Goal: Check status: Check status

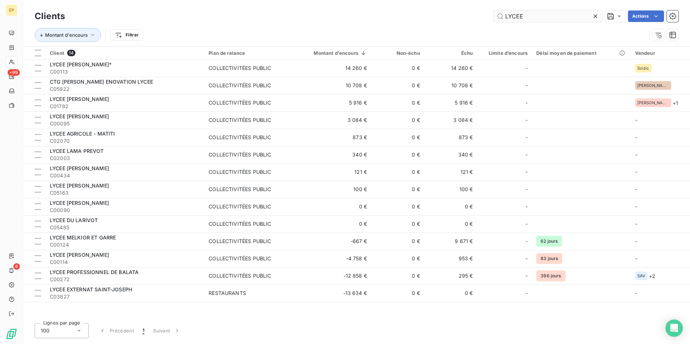
drag, startPoint x: 525, startPoint y: 14, endPoint x: 496, endPoint y: 18, distance: 28.5
click at [496, 18] on input "LYCEE" at bounding box center [548, 16] width 108 height 12
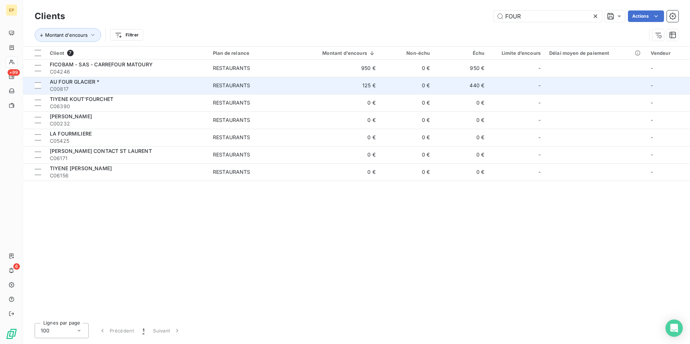
type input "FOUR"
click at [154, 86] on span "C00817" at bounding box center [127, 89] width 154 height 7
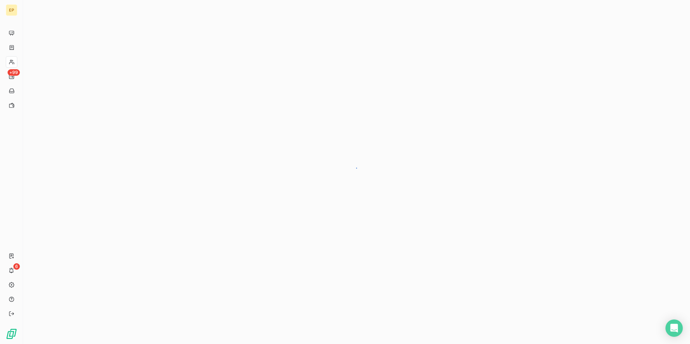
click at [154, 86] on div at bounding box center [356, 172] width 667 height 344
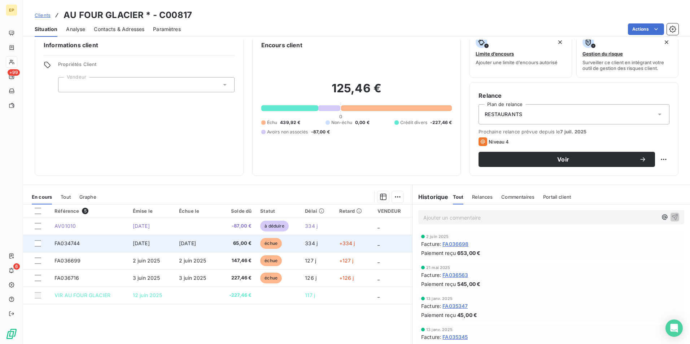
scroll to position [33, 0]
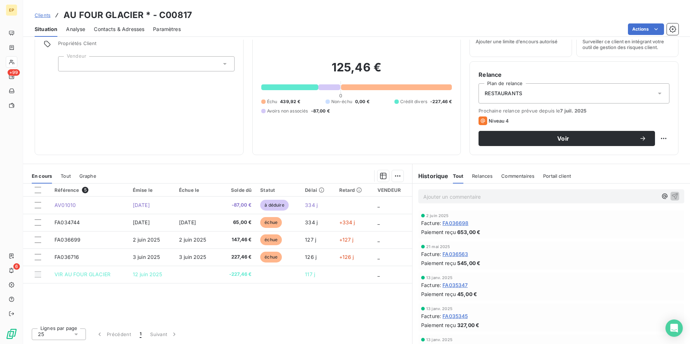
click at [434, 197] on p "Ajouter un commentaire ﻿" at bounding box center [540, 196] width 234 height 9
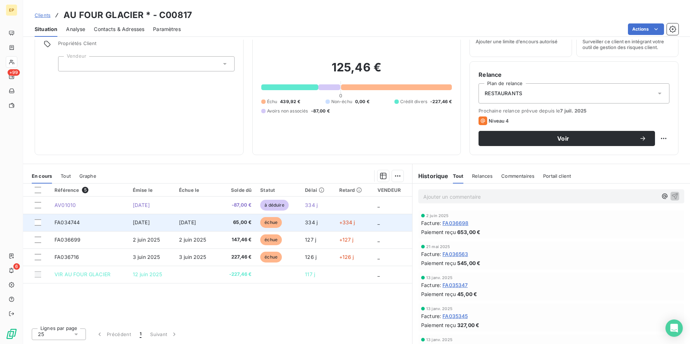
click at [209, 222] on td "[DATE]" at bounding box center [197, 222] width 44 height 17
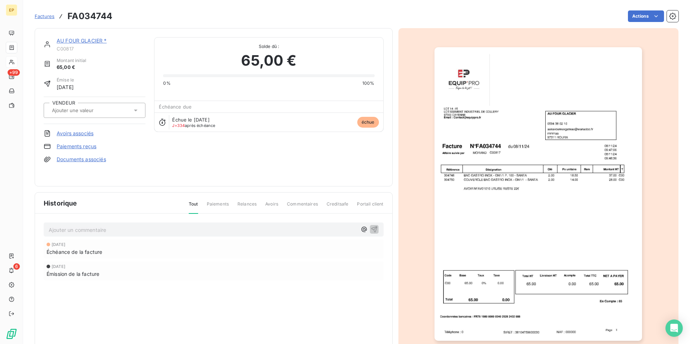
click at [496, 193] on img "button" at bounding box center [537, 194] width 207 height 294
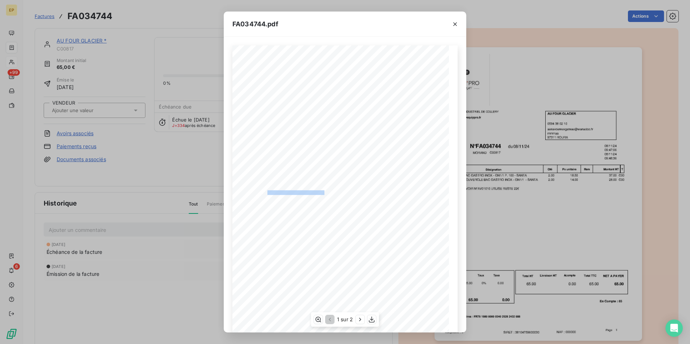
drag, startPoint x: 320, startPoint y: 192, endPoint x: 265, endPoint y: 193, distance: 55.6
click at [267, 193] on span "AVOIR N°AV01010 UTLISE RESTE 22€" at bounding box center [297, 191] width 60 height 3
drag, startPoint x: 265, startPoint y: 193, endPoint x: 270, endPoint y: 193, distance: 5.1
copy span "AVOIR N°AV01010 UTLISE RESTE 22"
click at [186, 257] on div "FA034744.pdf AU FOUR GLACIER 0594 38 02 10 [EMAIL_ADDRESS][DOMAIN_NAME] 97311 R…" at bounding box center [345, 172] width 690 height 344
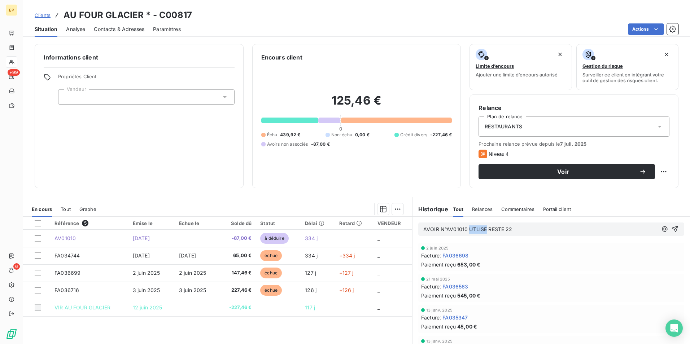
drag, startPoint x: 464, startPoint y: 229, endPoint x: 482, endPoint y: 234, distance: 18.4
click at [482, 234] on div "AVOIR N°AV01010 UTLISE RESTE 22" at bounding box center [551, 229] width 266 height 13
click at [491, 229] on p "AVOIR N°AV01010 RESTE 22" at bounding box center [540, 229] width 234 height 8
click at [566, 229] on span "AVOIR N°AV01010 RESTE 22€ UTILISE POUR SOLDER LA FAFA036699" at bounding box center [510, 229] width 175 height 6
click at [480, 229] on span "AVOIR N°AV01010 RESTE 22€ UTILISE POUR SOLDER LA FA036699" at bounding box center [507, 229] width 168 height 6
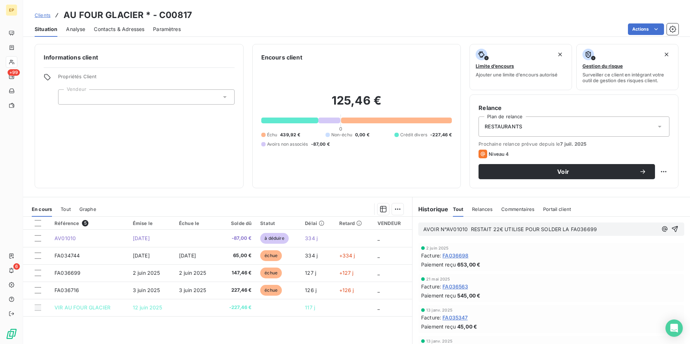
click at [592, 229] on p "AVOIR N°AV01010 RESTAIT 22€ UTILISE POUR SOLDER LA FA036699" at bounding box center [540, 229] width 234 height 8
click at [671, 228] on icon "button" at bounding box center [674, 228] width 7 height 7
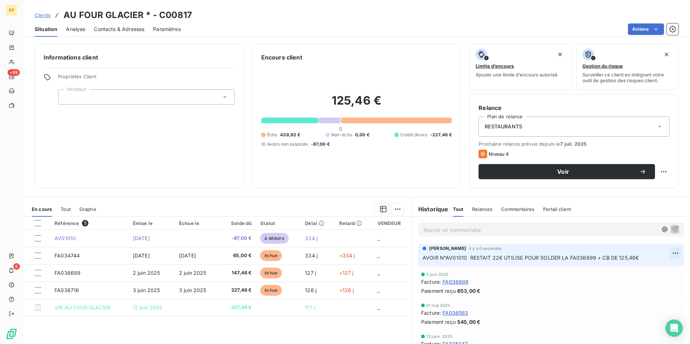
click at [664, 254] on html "EP +99 6 Clients AU FOUR GLACIER * - C00817 Situation Analyse Contacts & Adress…" at bounding box center [345, 172] width 690 height 344
click at [640, 267] on div "Editer" at bounding box center [647, 269] width 40 height 12
click at [665, 252] on html "EP +99 6 Clients AU FOUR GLACIER * - C00817 Situation Analyse Contacts & Adress…" at bounding box center [345, 172] width 690 height 344
click at [636, 270] on div "Editer" at bounding box center [647, 269] width 40 height 12
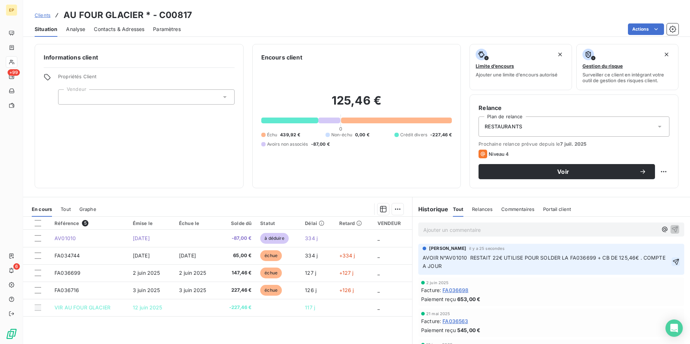
click at [672, 262] on icon "button" at bounding box center [675, 261] width 7 height 7
